Goal: Task Accomplishment & Management: Use online tool/utility

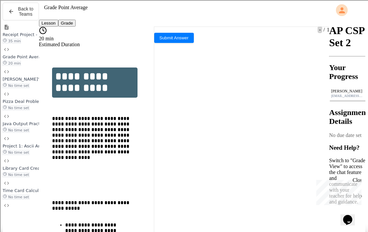
click at [14, 37] on span "Receipt Project - Explore" at bounding box center [29, 34] width 52 height 5
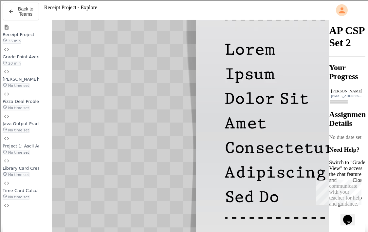
scroll to position [8, 0]
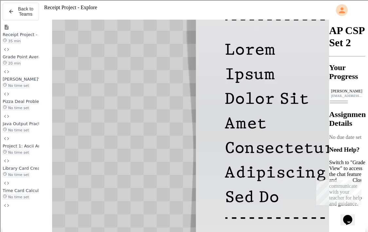
scroll to position [21, 0]
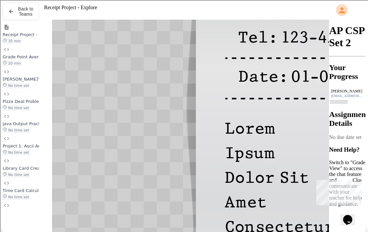
scroll to position [208, 0]
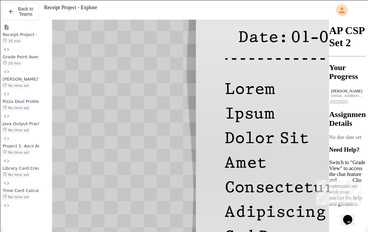
scroll to position [79, 0]
drag, startPoint x: 215, startPoint y: 78, endPoint x: 176, endPoint y: 76, distance: 39.0
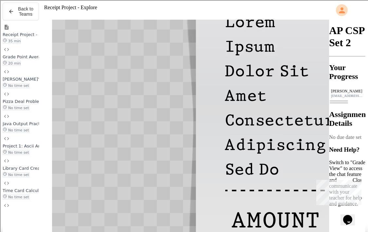
scroll to position [85, 0]
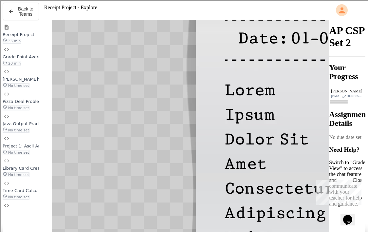
scroll to position [247, 0]
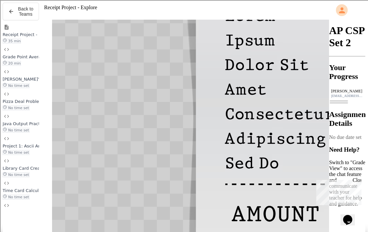
scroll to position [92, 0]
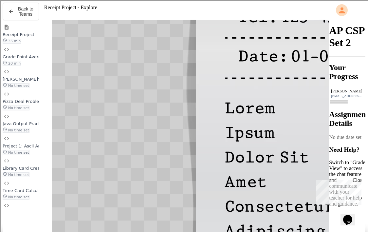
scroll to position [224, 0]
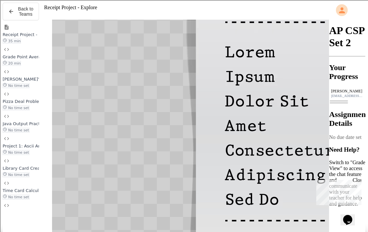
scroll to position [281, 0]
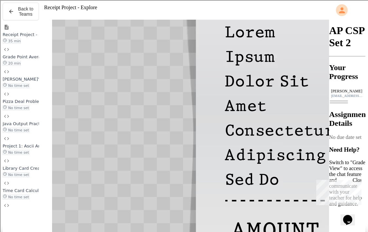
scroll to position [302, 0]
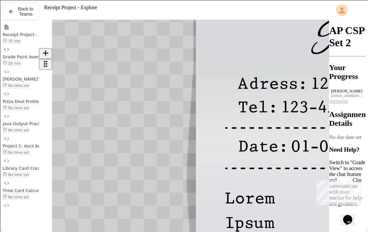
scroll to position [133, 0]
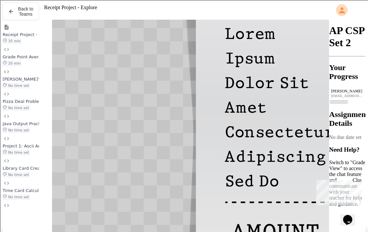
scroll to position [301, 0]
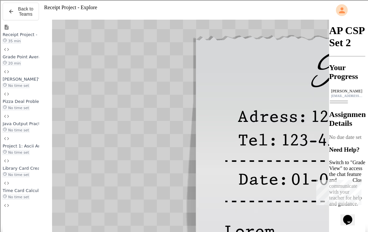
scroll to position [78, 0]
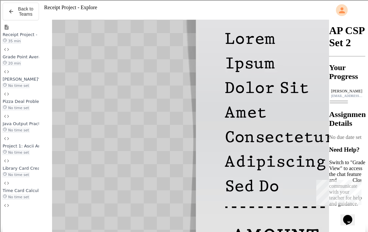
scroll to position [91, 0]
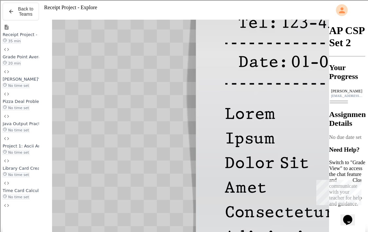
scroll to position [210, 0]
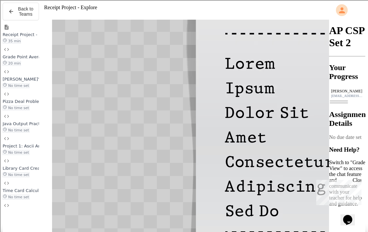
scroll to position [255, 0]
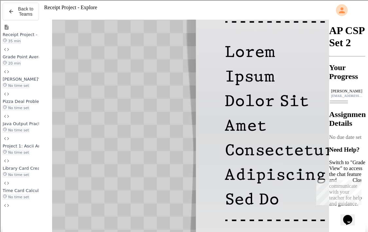
scroll to position [278, 0]
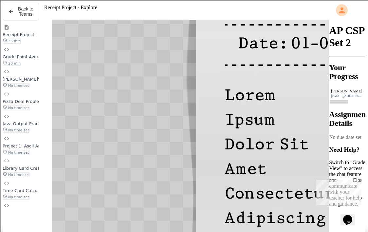
scroll to position [240, 0]
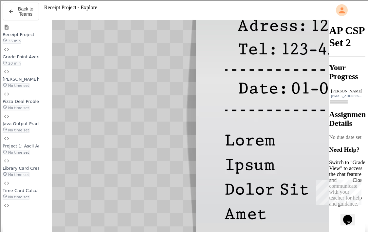
scroll to position [133, 0]
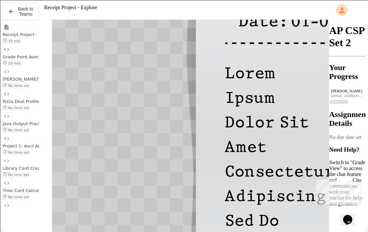
scroll to position [26, 0]
